Goal: Use online tool/utility: Utilize a website feature to perform a specific function

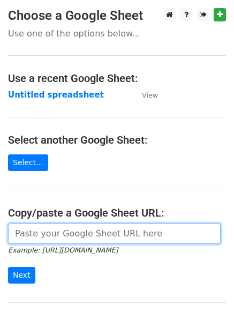
click at [82, 235] on input "url" at bounding box center [114, 233] width 213 height 20
paste input "[URL][DOMAIN_NAME]"
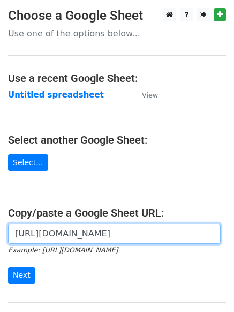
scroll to position [0, 233]
type input "[URL][DOMAIN_NAME]"
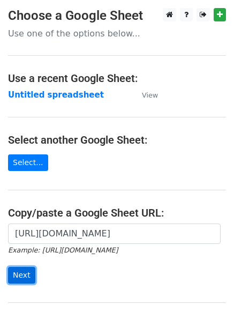
scroll to position [0, 0]
click at [22, 271] on input "Next" at bounding box center [21, 275] width 27 height 17
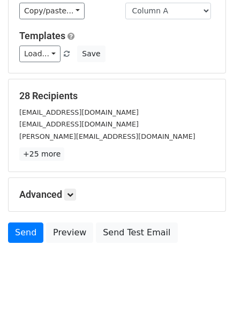
scroll to position [84, 0]
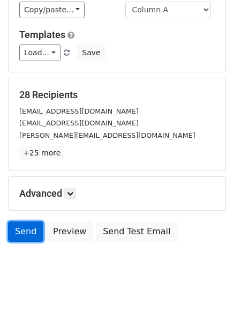
click at [16, 224] on link "Send" at bounding box center [25, 231] width 35 height 20
